Goal: Task Accomplishment & Management: Manage account settings

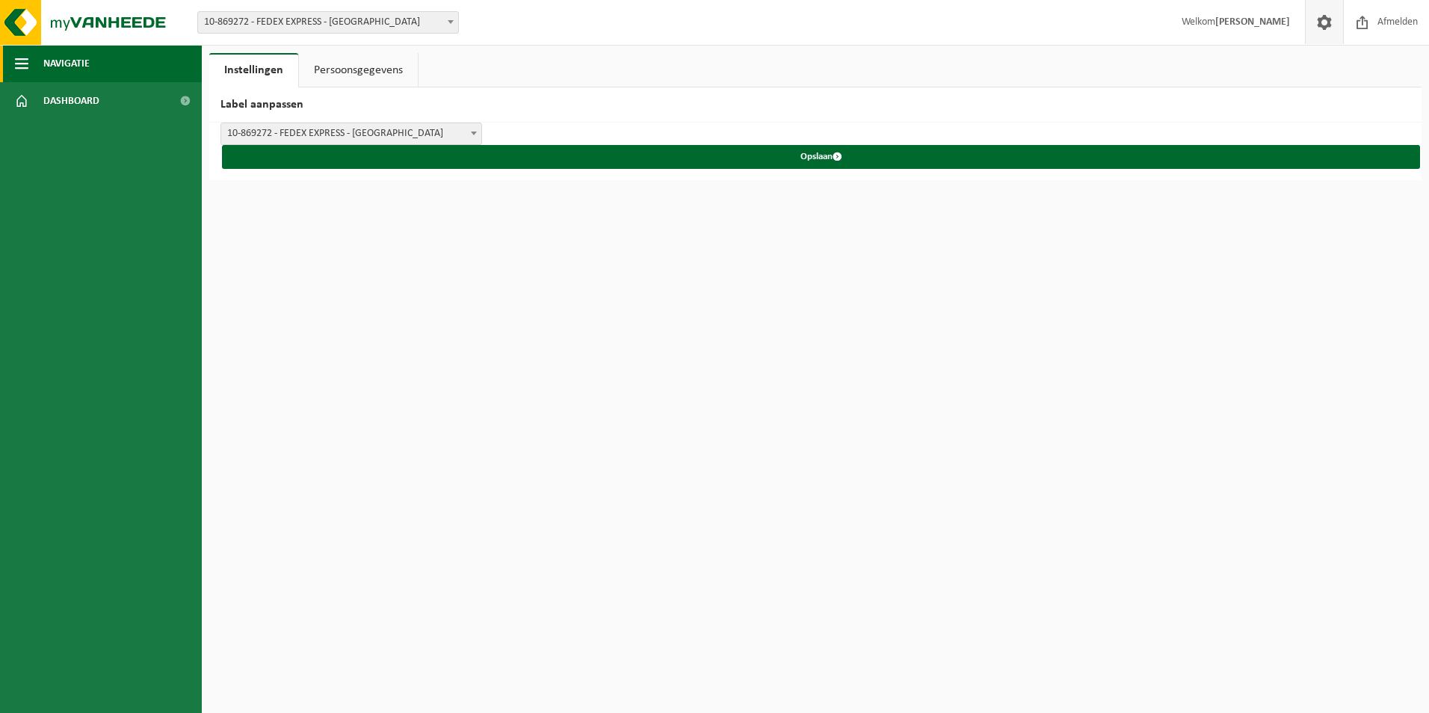
click at [38, 59] on button "Navigatie" at bounding box center [101, 63] width 202 height 37
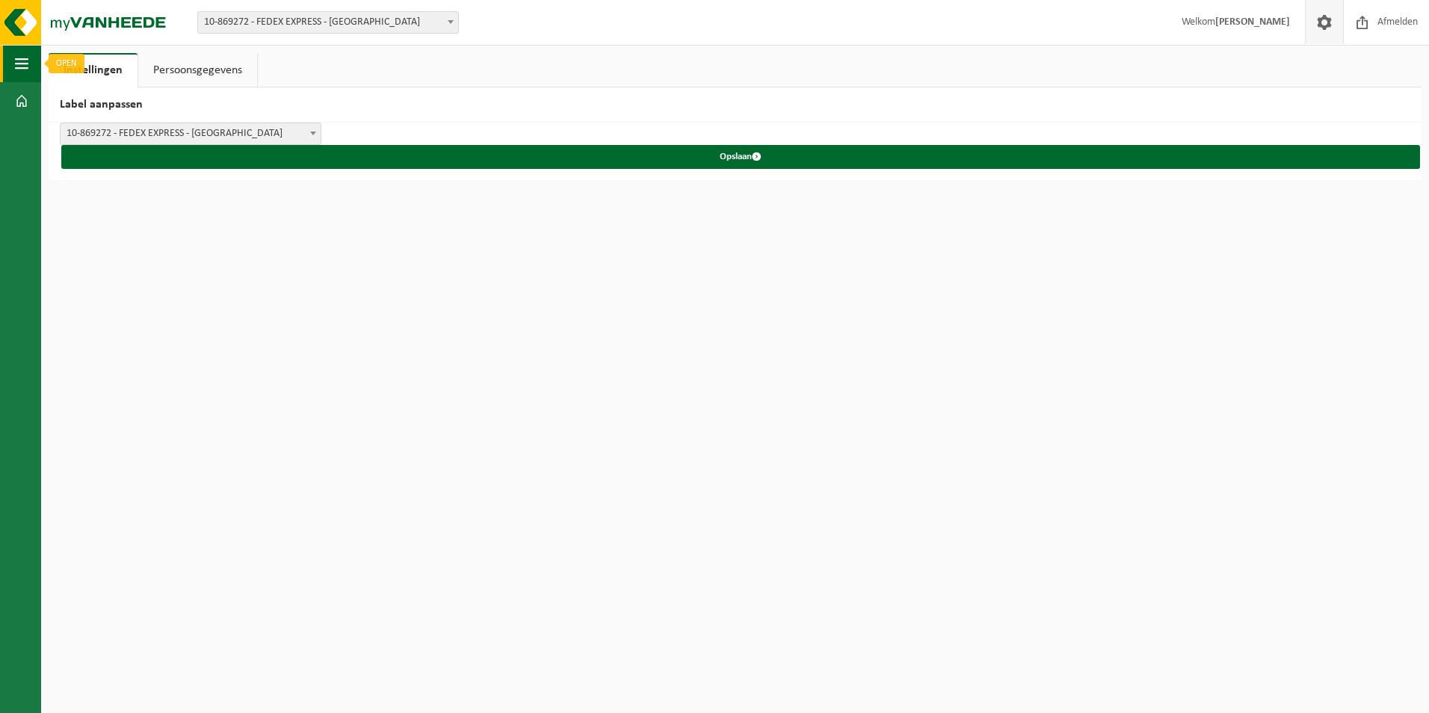
click at [15, 70] on span "button" at bounding box center [21, 63] width 13 height 37
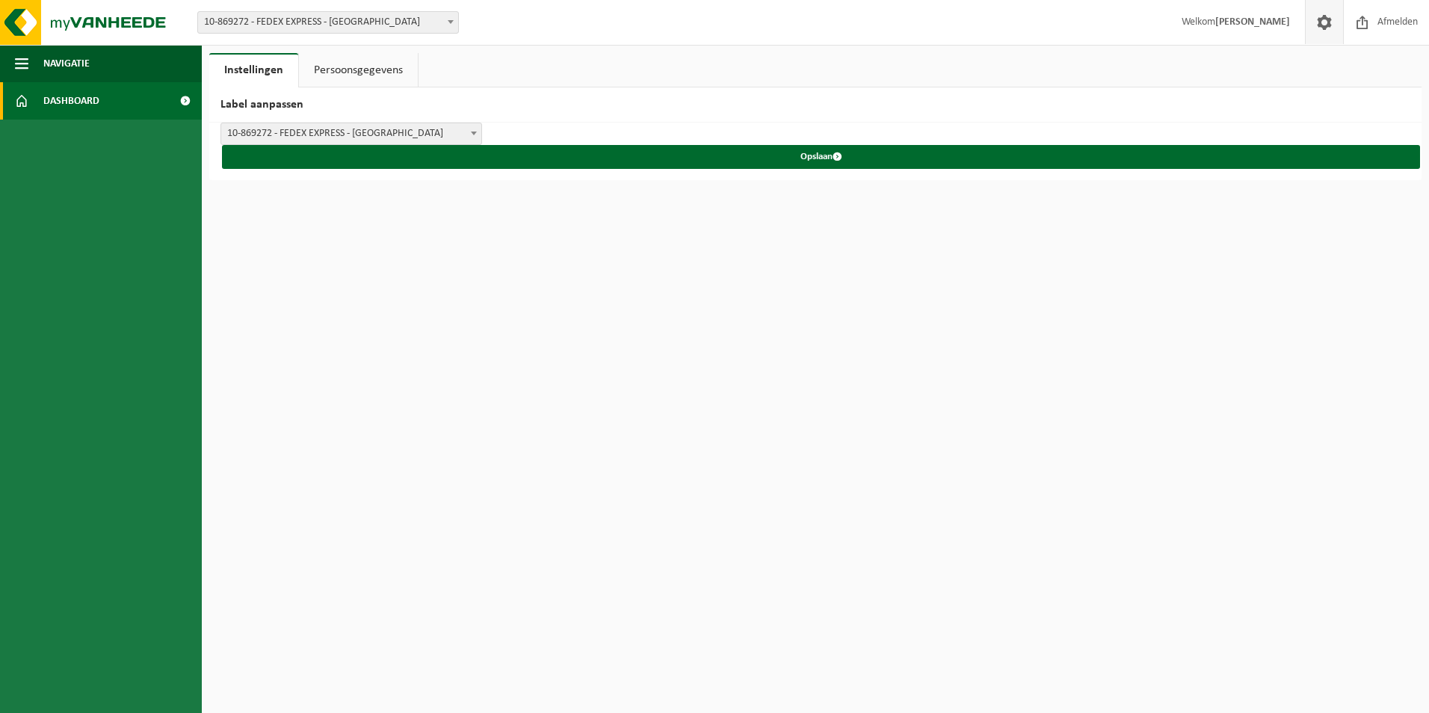
click at [185, 100] on span at bounding box center [185, 100] width 34 height 37
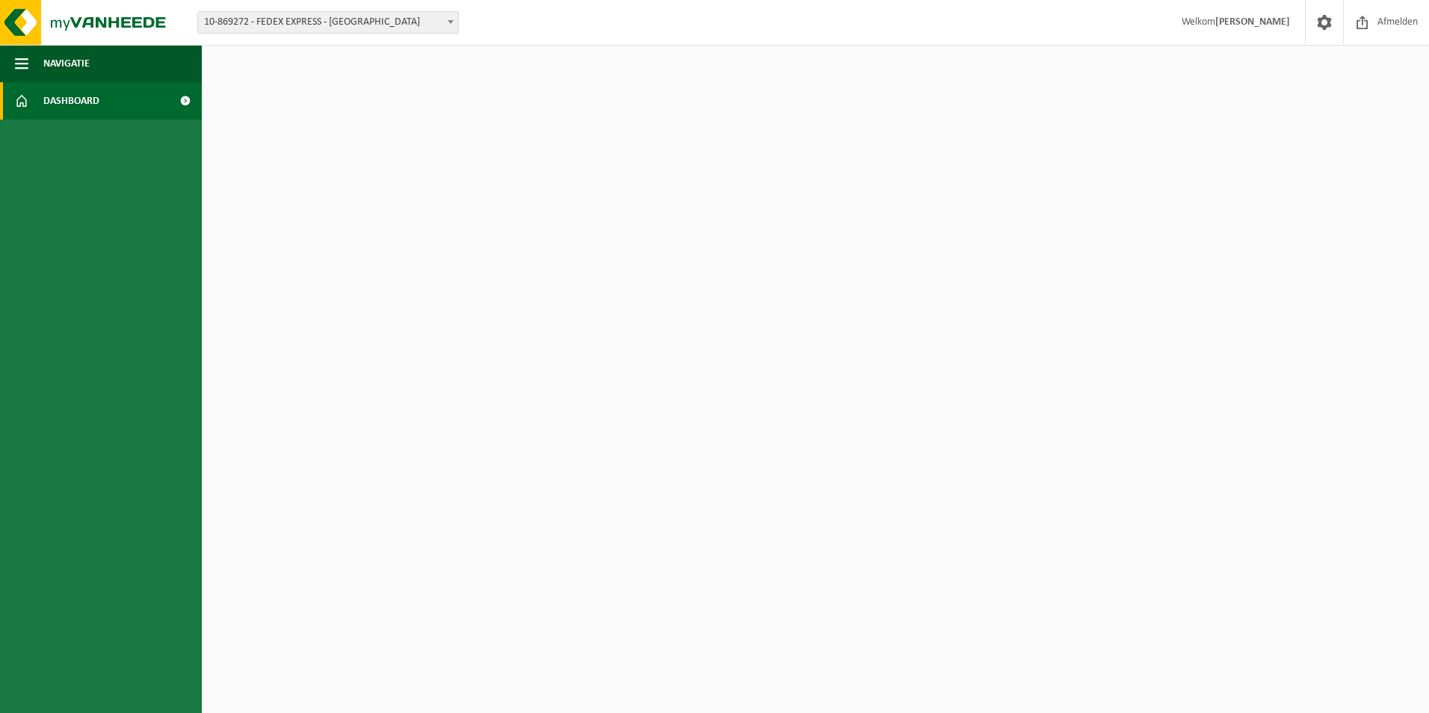
click at [687, 689] on html "Vestiging: 10-824546 - FEDEX TRADE NETWORKS TRANSPORT & BROKERAGE BVBA - MACHEL…" at bounding box center [714, 356] width 1429 height 713
click at [184, 105] on span at bounding box center [185, 100] width 34 height 37
click at [338, 22] on span "10-869272 - FEDEX EXPRESS - [GEOGRAPHIC_DATA]" at bounding box center [328, 22] width 260 height 21
select select "167868"
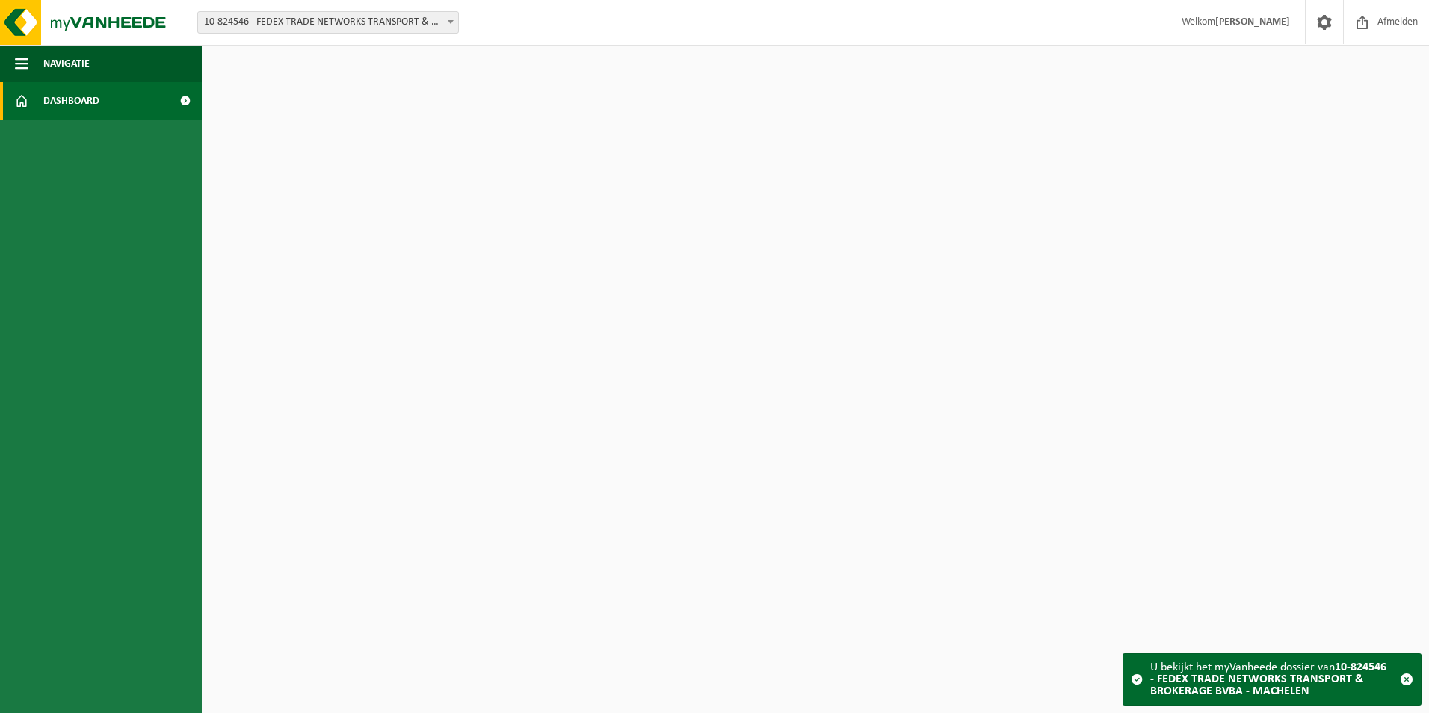
click at [180, 99] on span at bounding box center [185, 100] width 34 height 37
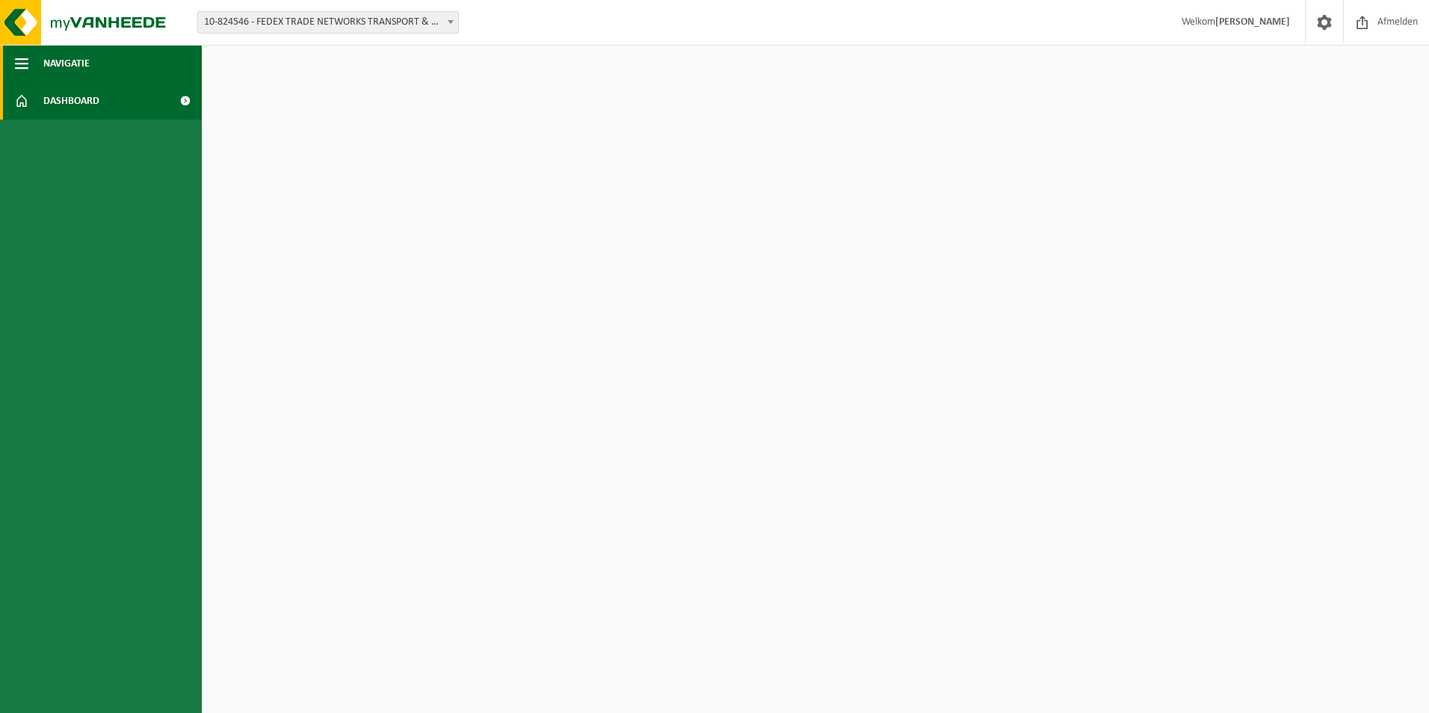
click at [23, 55] on span "button" at bounding box center [21, 63] width 13 height 37
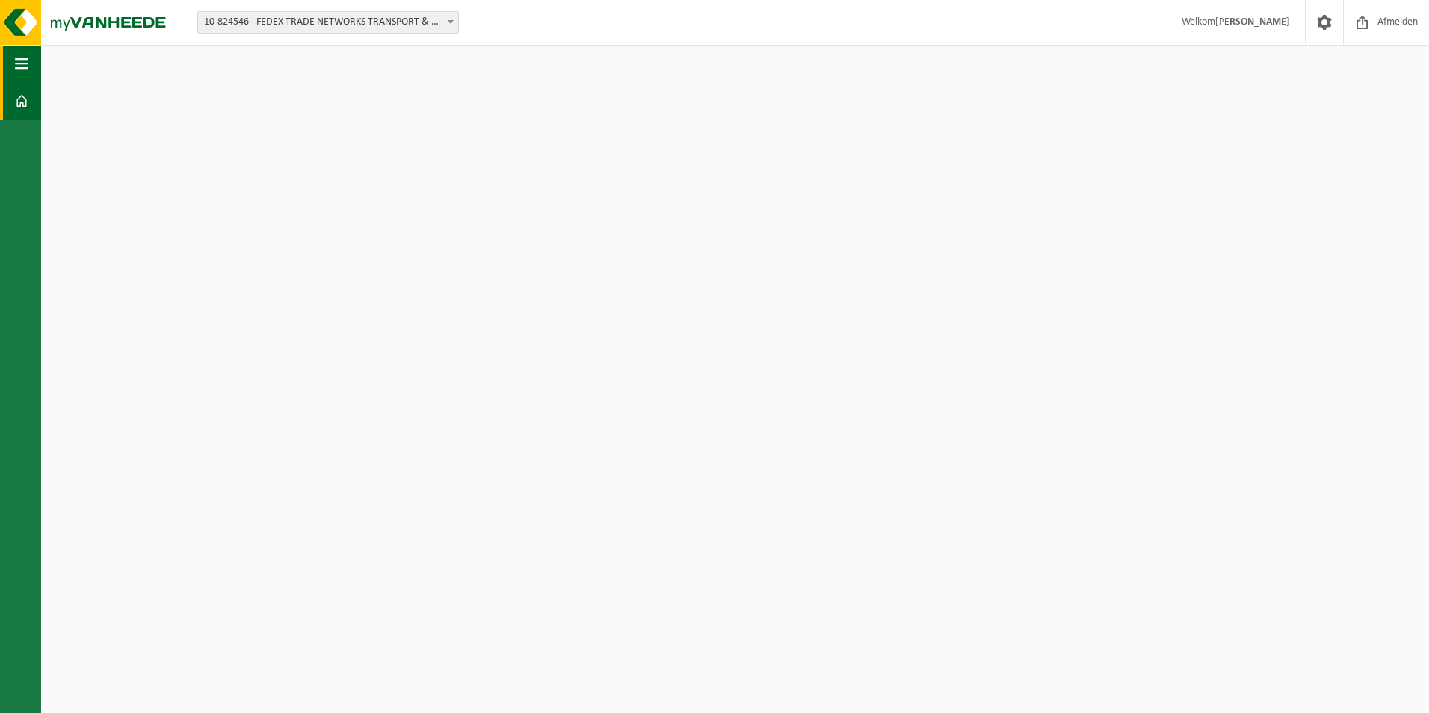
click at [25, 56] on span "button" at bounding box center [21, 63] width 13 height 37
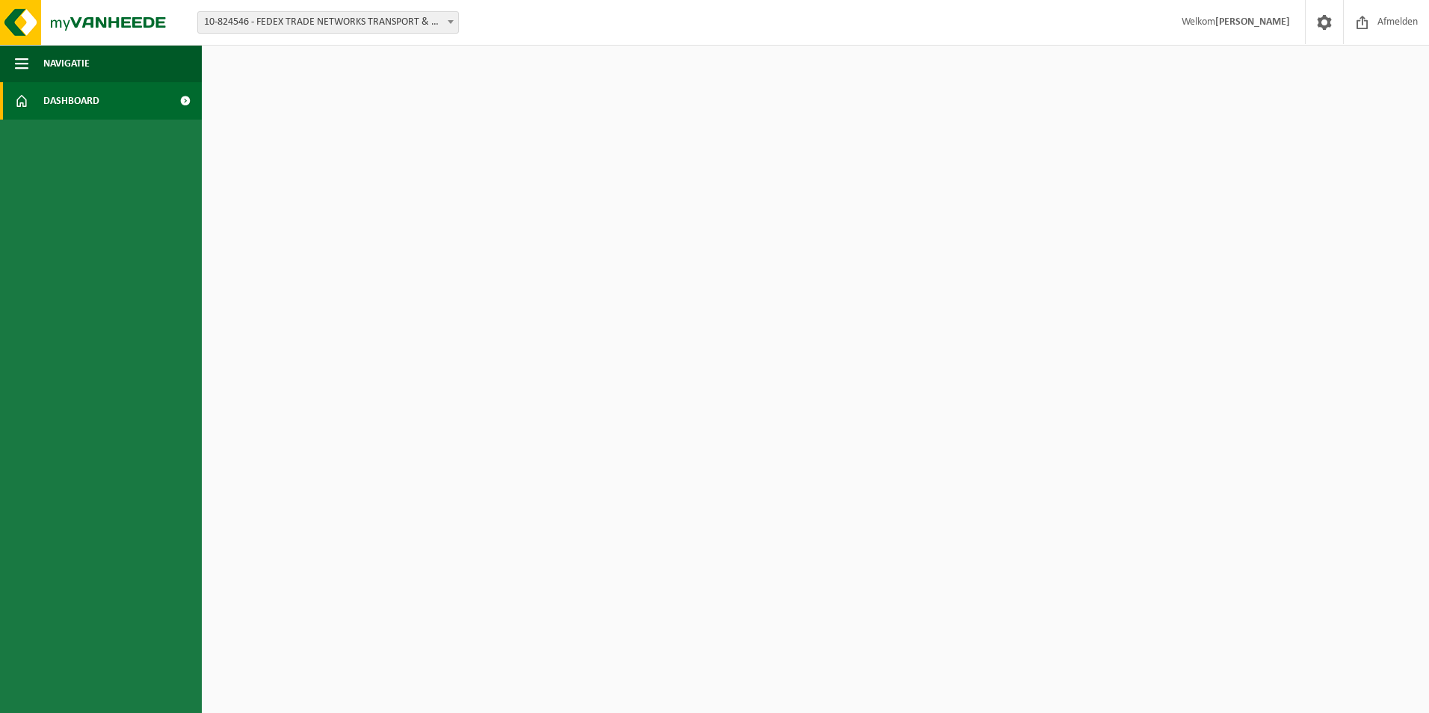
click at [111, 105] on link "Dashboard" at bounding box center [101, 100] width 202 height 37
drag, startPoint x: 406, startPoint y: 380, endPoint x: 421, endPoint y: 213, distance: 168.1
click at [406, 380] on html "Vestiging: 10-824546 - FEDEX TRADE NETWORKS TRANSPORT & BROKERAGE BVBA - MACHEL…" at bounding box center [714, 356] width 1429 height 713
